Goal: Find specific page/section: Find specific page/section

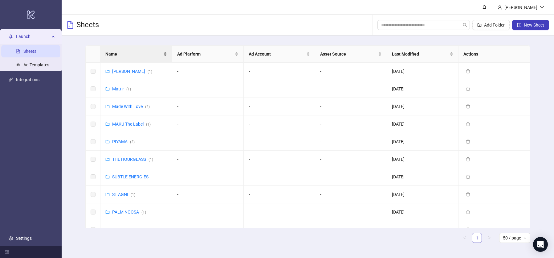
click at [136, 51] on span "Name" at bounding box center [133, 54] width 56 height 7
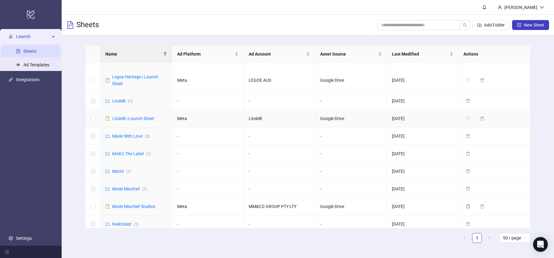
scroll to position [323, 0]
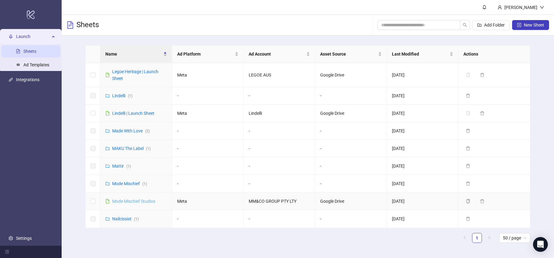
click at [133, 198] on link "Mode Mischief Studios" at bounding box center [133, 200] width 43 height 5
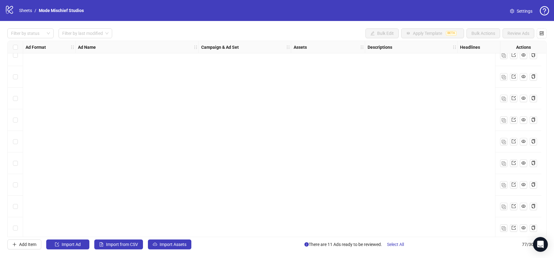
scroll to position [1480, 0]
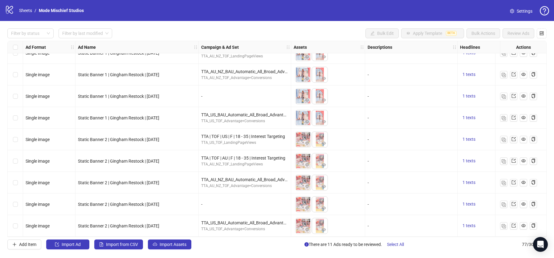
click at [27, 14] on div "logo/logo-mobile Sheets / Mode Mischief Studios" at bounding box center [45, 10] width 81 height 11
click at [24, 10] on link "Sheets" at bounding box center [25, 10] width 15 height 7
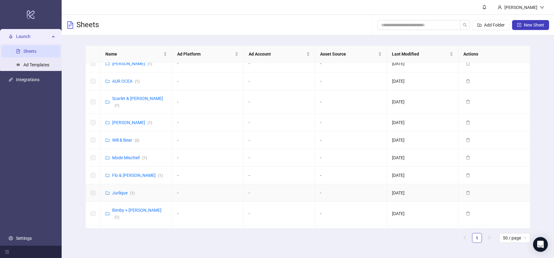
scroll to position [316, 0]
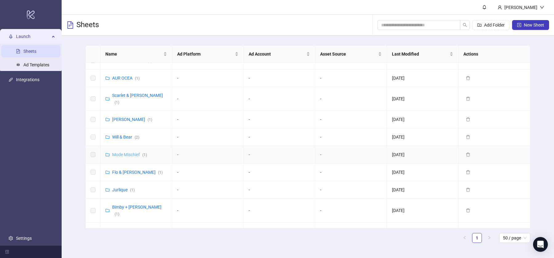
click at [122, 152] on link "Mode Mischief ( 1 )" at bounding box center [129, 154] width 35 height 5
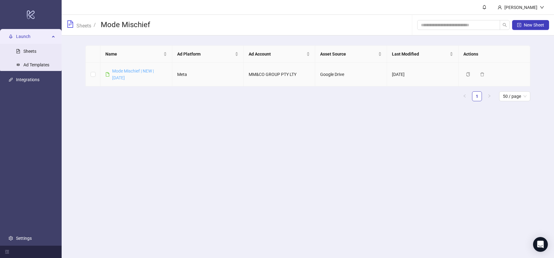
click at [136, 69] on link "Mode Mischief | NEW | [DATE]" at bounding box center [133, 74] width 42 height 12
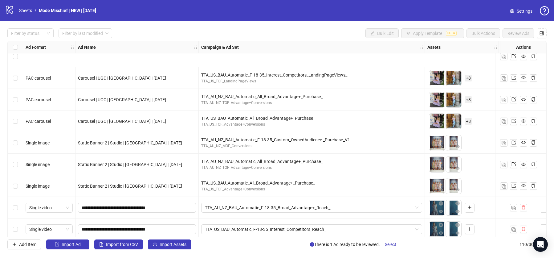
scroll to position [2192, 0]
